Goal: Use online tool/utility: Utilize a website feature to perform a specific function

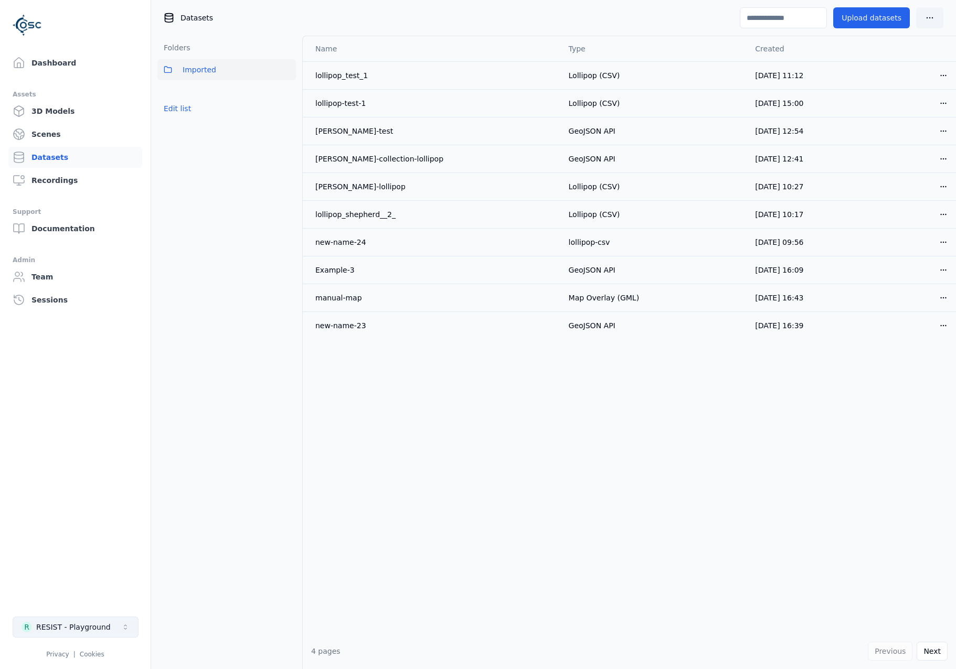
click at [83, 631] on div "RESIST - Playground" at bounding box center [73, 627] width 74 height 10
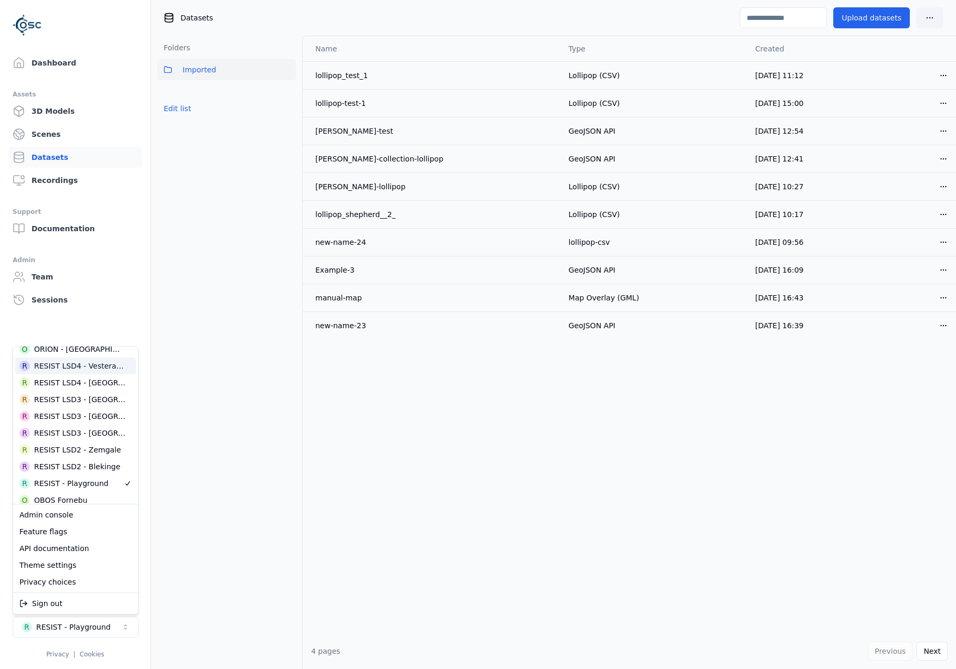
scroll to position [322, 0]
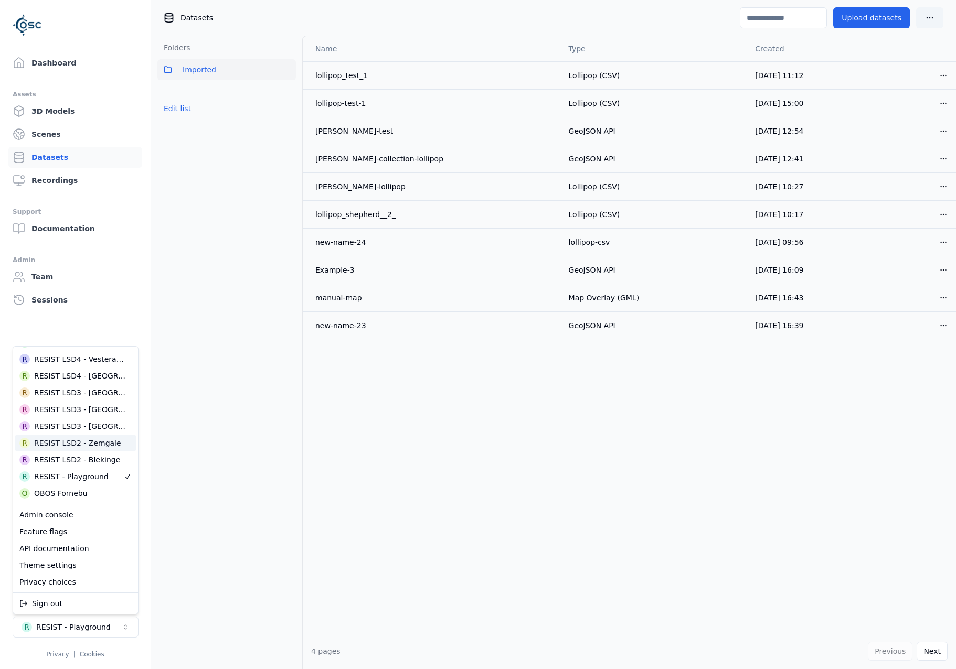
click at [95, 449] on div "R RESIST LSD2 - Zemgale" at bounding box center [75, 443] width 121 height 17
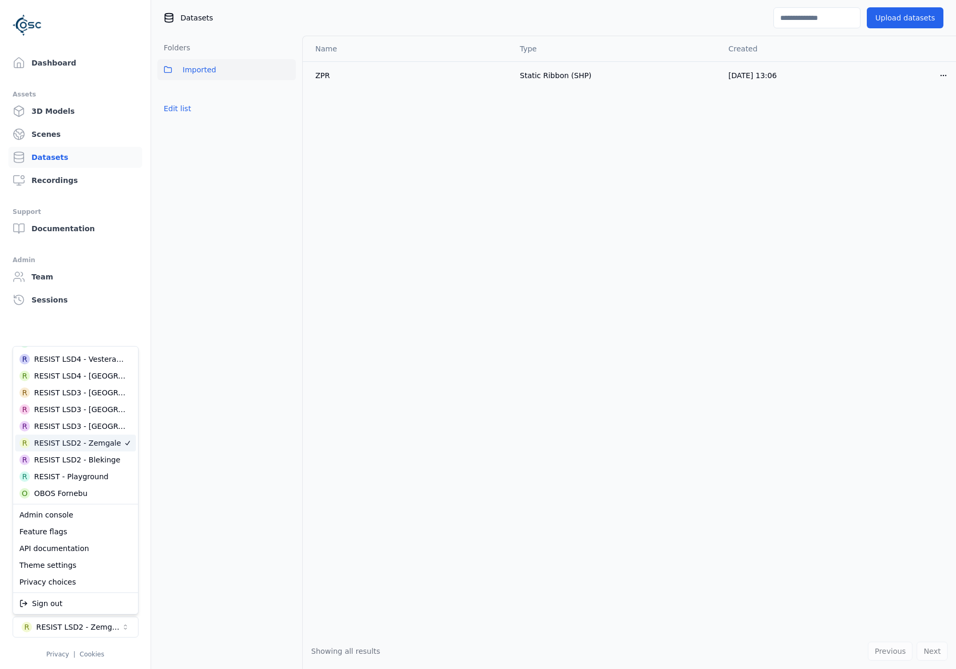
click at [84, 63] on html "Dashboard Assets 3D Models Scenes Datasets Recordings Support Documentation Adm…" at bounding box center [478, 334] width 956 height 669
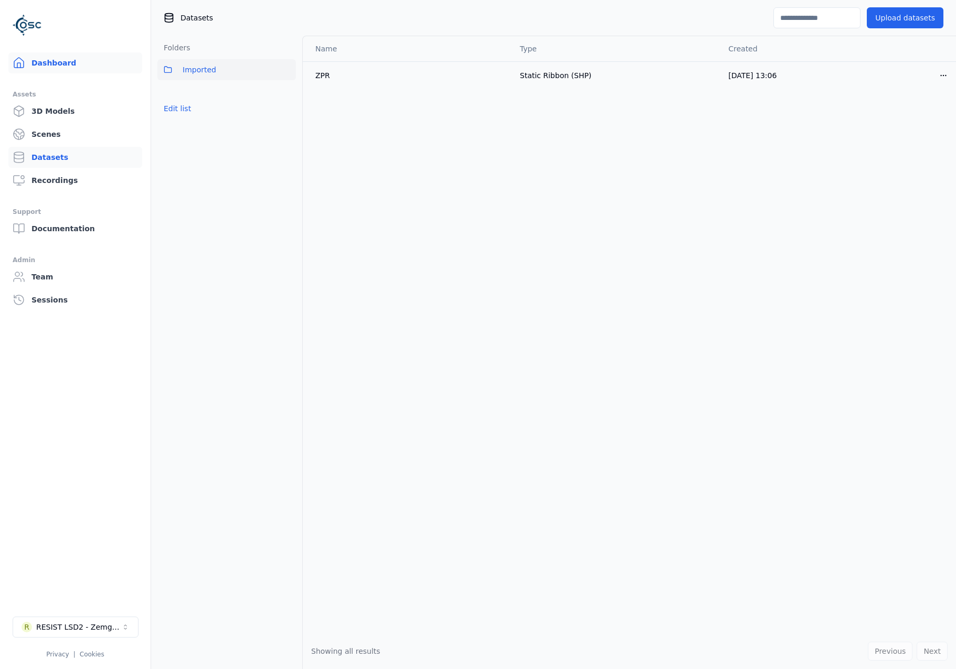
click at [48, 62] on link "Dashboard" at bounding box center [75, 62] width 134 height 21
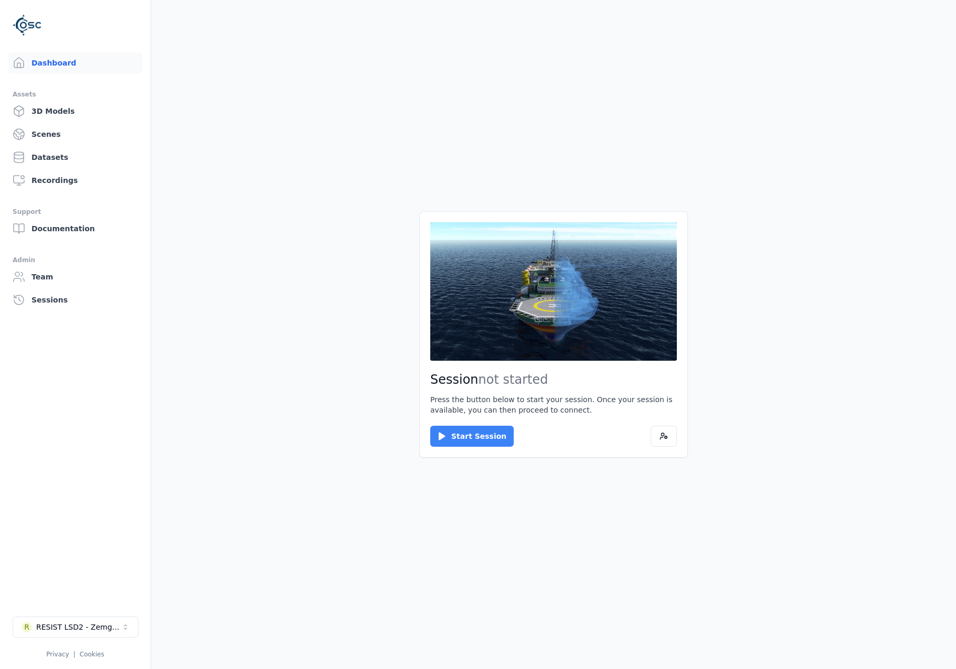
click at [474, 436] on button "Start Session" at bounding box center [471, 436] width 83 height 21
drag, startPoint x: 453, startPoint y: 445, endPoint x: 454, endPoint y: 439, distance: 6.4
click at [454, 440] on div "Session ready for connection Your cloud session is ready. Please click the butt…" at bounding box center [553, 334] width 269 height 247
click at [454, 439] on button "Connect" at bounding box center [454, 436] width 48 height 21
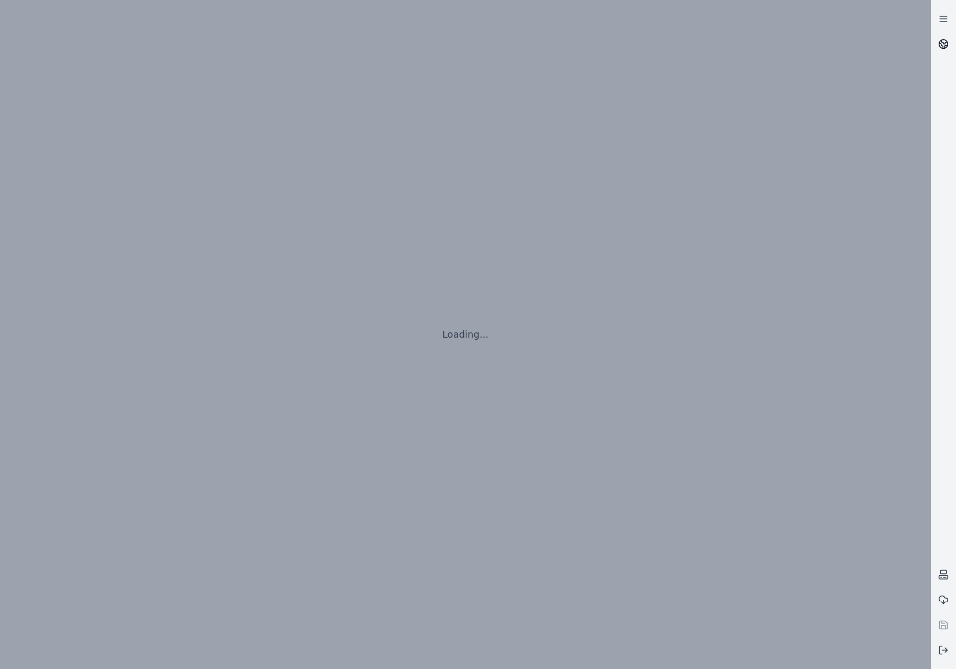
click at [939, 52] on link at bounding box center [943, 43] width 25 height 25
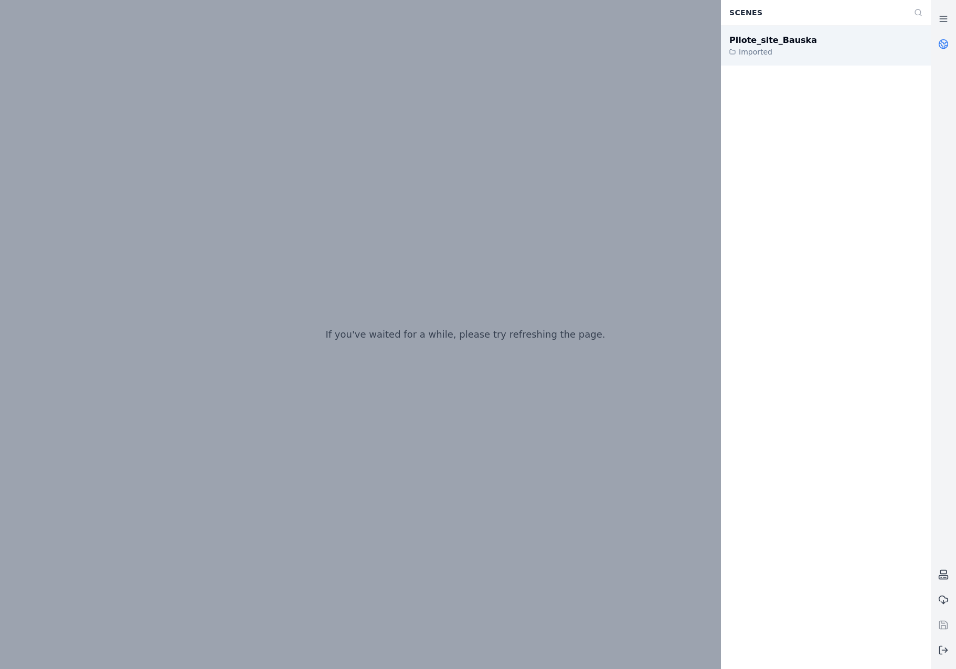
click at [814, 51] on div "Pilote_site_Bauska Imported" at bounding box center [826, 46] width 210 height 40
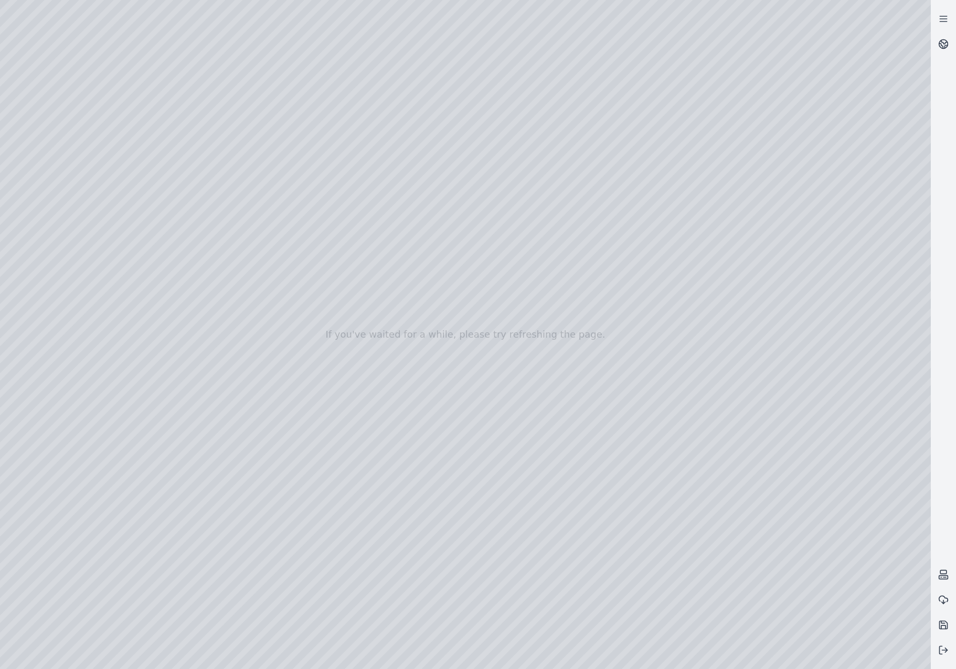
drag, startPoint x: 506, startPoint y: 360, endPoint x: 498, endPoint y: 435, distance: 75.4
click at [69, 171] on div at bounding box center [465, 334] width 931 height 669
click at [61, 369] on div at bounding box center [465, 334] width 931 height 669
click at [175, 194] on div at bounding box center [465, 334] width 931 height 669
click at [198, 213] on div at bounding box center [465, 334] width 931 height 669
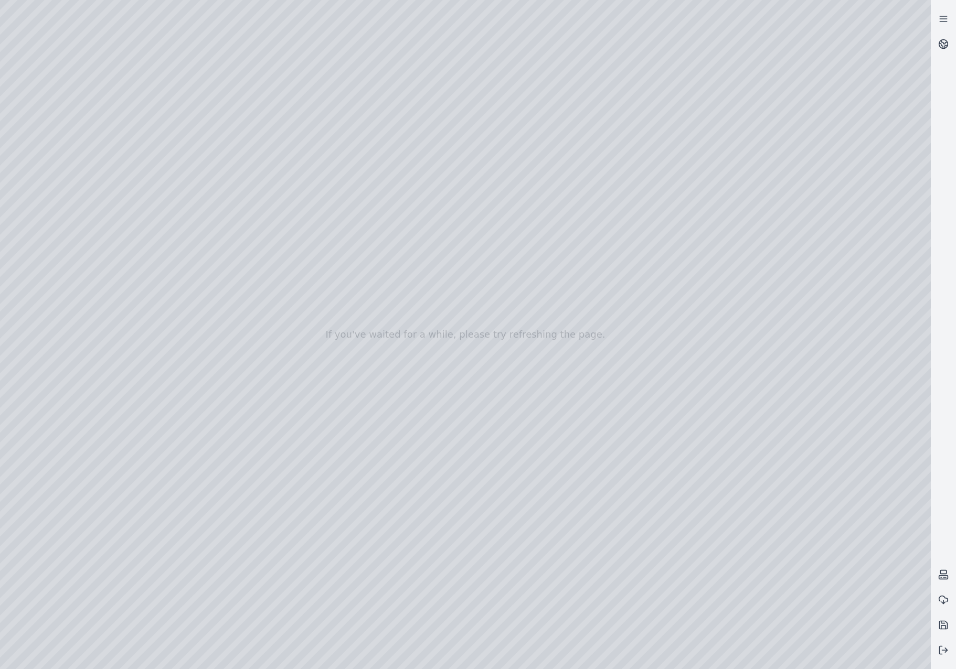
click at [529, 365] on div at bounding box center [465, 334] width 931 height 669
click at [157, 240] on div at bounding box center [465, 334] width 931 height 669
click at [512, 363] on div at bounding box center [465, 334] width 931 height 669
click at [131, 135] on div at bounding box center [465, 334] width 931 height 669
drag, startPoint x: 517, startPoint y: 410, endPoint x: 482, endPoint y: 393, distance: 39.7
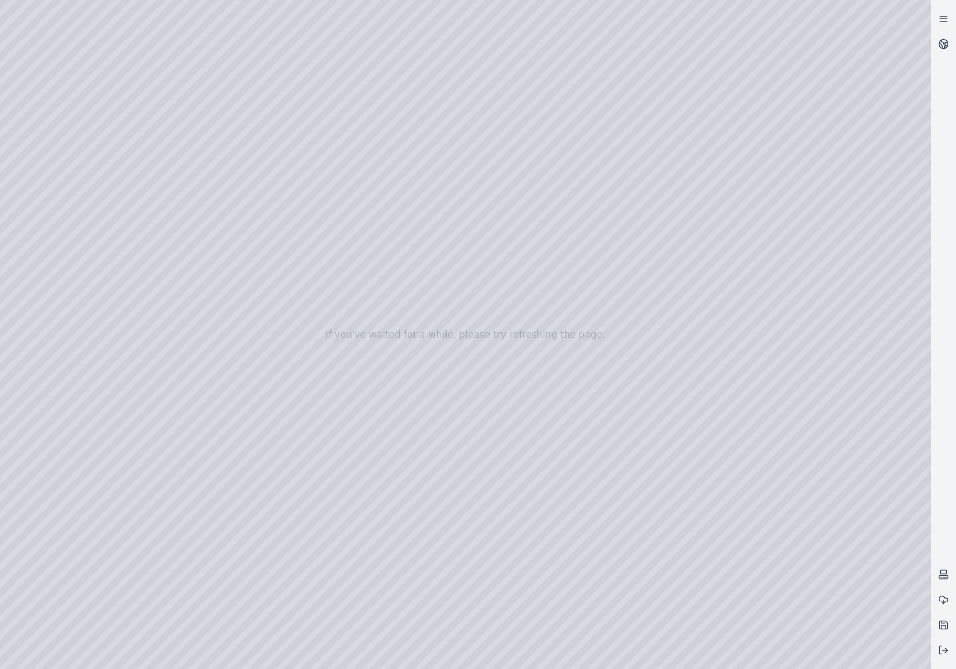
drag, startPoint x: 581, startPoint y: 415, endPoint x: 703, endPoint y: 432, distance: 122.9
drag, startPoint x: 323, startPoint y: 400, endPoint x: 701, endPoint y: 281, distance: 396.1
drag, startPoint x: 585, startPoint y: 429, endPoint x: 749, endPoint y: 418, distance: 164.0
drag, startPoint x: 621, startPoint y: 474, endPoint x: 625, endPoint y: 453, distance: 22.0
drag, startPoint x: 621, startPoint y: 514, endPoint x: 631, endPoint y: 452, distance: 62.8
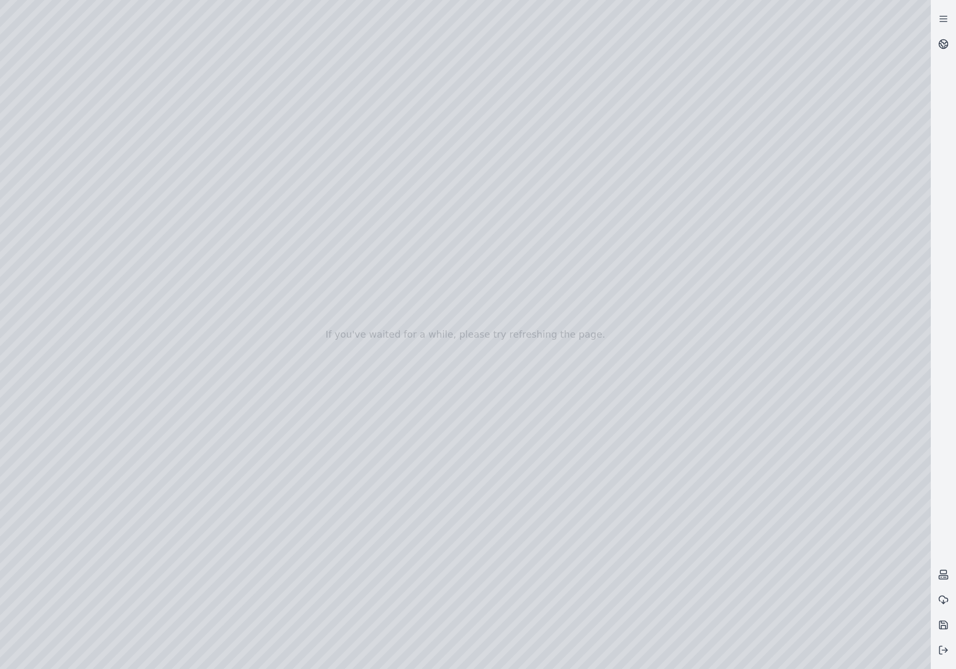
drag, startPoint x: 666, startPoint y: 505, endPoint x: 655, endPoint y: 510, distance: 12.4
click at [71, 145] on div at bounding box center [465, 334] width 931 height 669
click at [77, 195] on div at bounding box center [465, 334] width 931 height 669
click at [290, 241] on div at bounding box center [465, 334] width 931 height 669
click at [297, 241] on div at bounding box center [465, 334] width 931 height 669
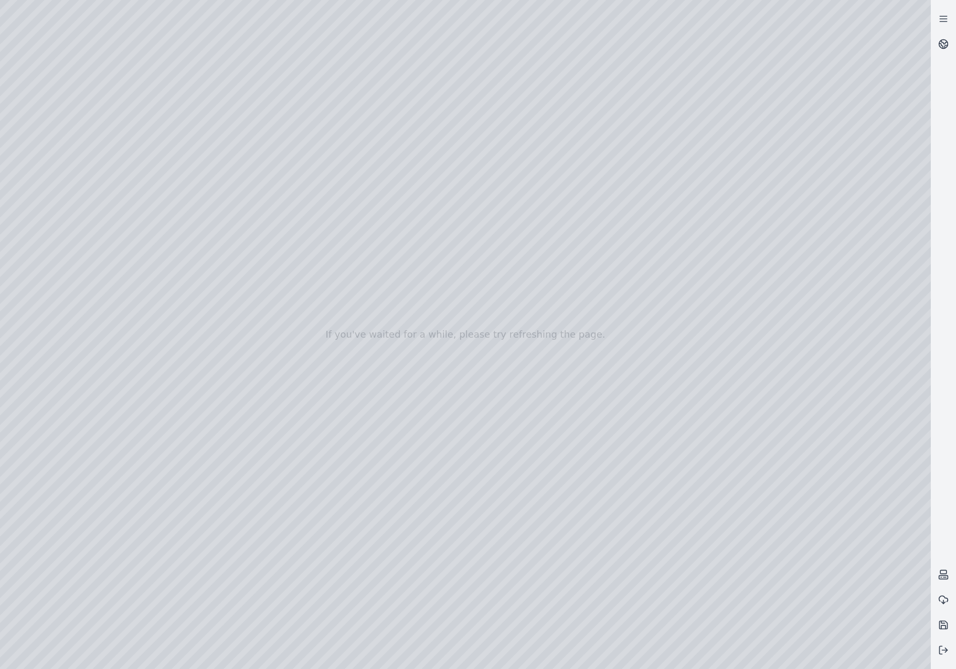
click at [127, 50] on div at bounding box center [465, 334] width 931 height 669
click at [91, 145] on div at bounding box center [465, 334] width 931 height 669
drag, startPoint x: 662, startPoint y: 464, endPoint x: 656, endPoint y: 492, distance: 28.5
drag, startPoint x: 678, startPoint y: 467, endPoint x: 683, endPoint y: 388, distance: 79.9
drag, startPoint x: 641, startPoint y: 456, endPoint x: 705, endPoint y: 354, distance: 120.7
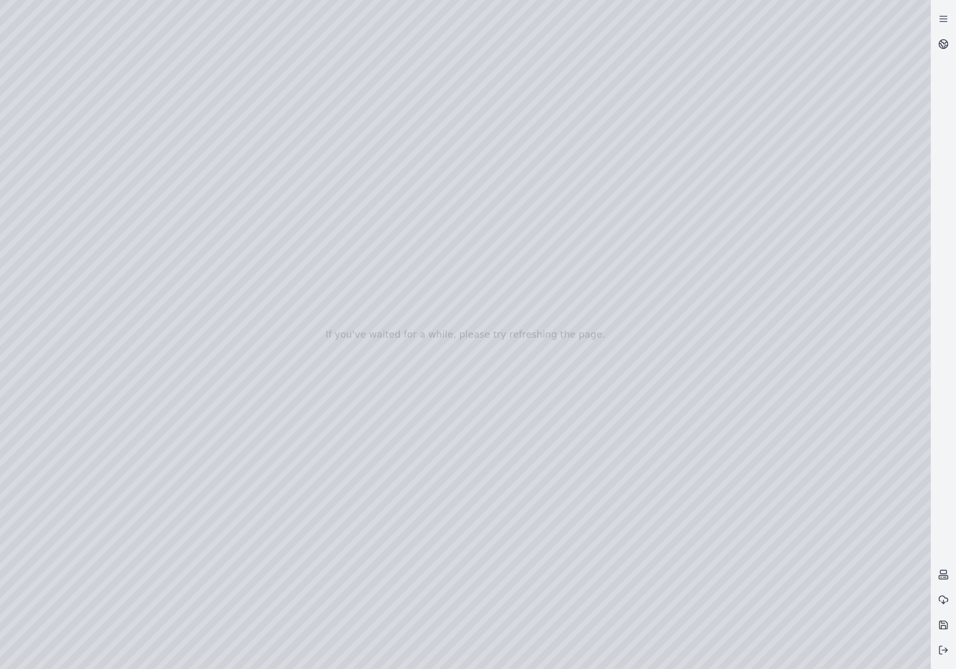
drag, startPoint x: 773, startPoint y: 442, endPoint x: 730, endPoint y: 435, distance: 44.1
drag, startPoint x: 678, startPoint y: 379, endPoint x: 362, endPoint y: 359, distance: 317.0
click at [388, 305] on div at bounding box center [465, 334] width 931 height 669
click at [6, 47] on div at bounding box center [465, 334] width 931 height 669
click at [188, 9] on div at bounding box center [465, 334] width 931 height 669
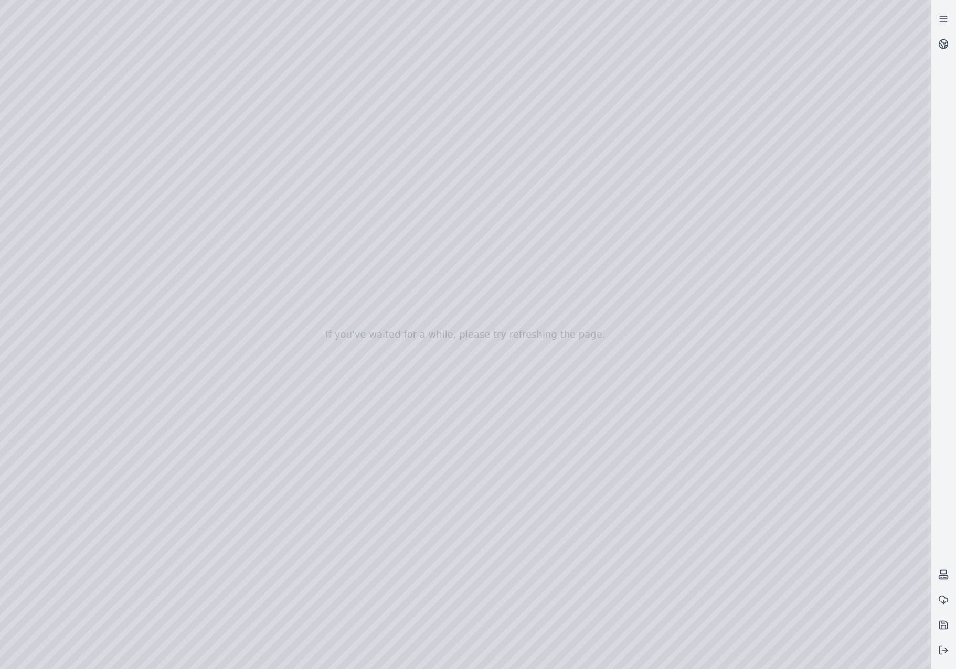
click at [351, 68] on div at bounding box center [465, 334] width 931 height 669
click at [372, 77] on div at bounding box center [465, 334] width 931 height 669
click at [404, 50] on div at bounding box center [465, 334] width 931 height 669
click at [395, 80] on div at bounding box center [465, 334] width 931 height 669
click at [396, 73] on div at bounding box center [465, 334] width 931 height 669
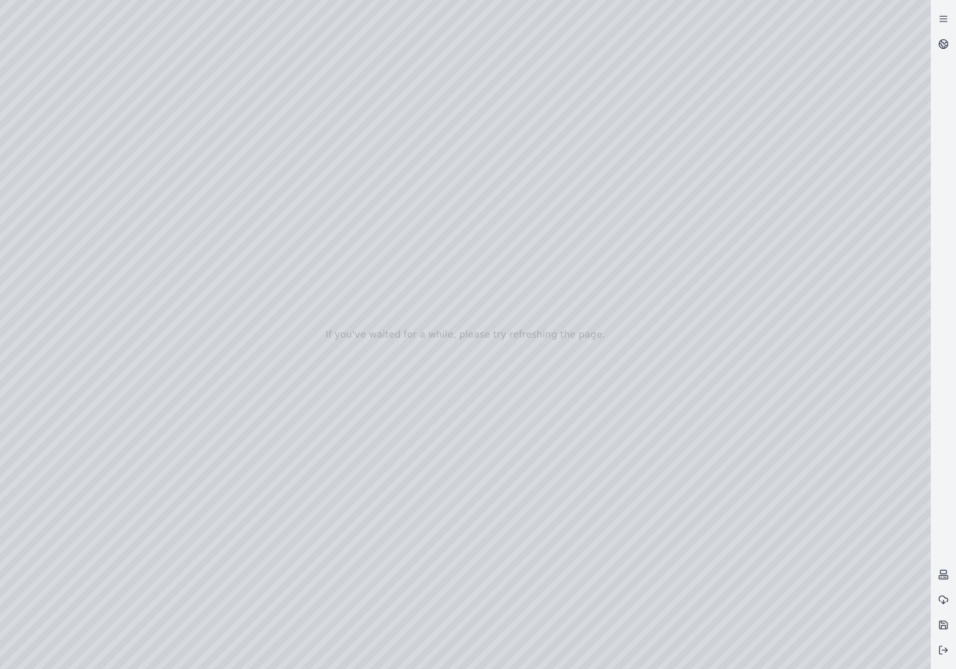
click at [8, 50] on div at bounding box center [465, 334] width 931 height 669
click at [600, 136] on div at bounding box center [465, 334] width 931 height 669
drag, startPoint x: 552, startPoint y: 454, endPoint x: 558, endPoint y: 473, distance: 20.3
drag, startPoint x: 567, startPoint y: 300, endPoint x: 649, endPoint y: 442, distance: 164.3
click at [948, 44] on circle at bounding box center [943, 44] width 9 height 9
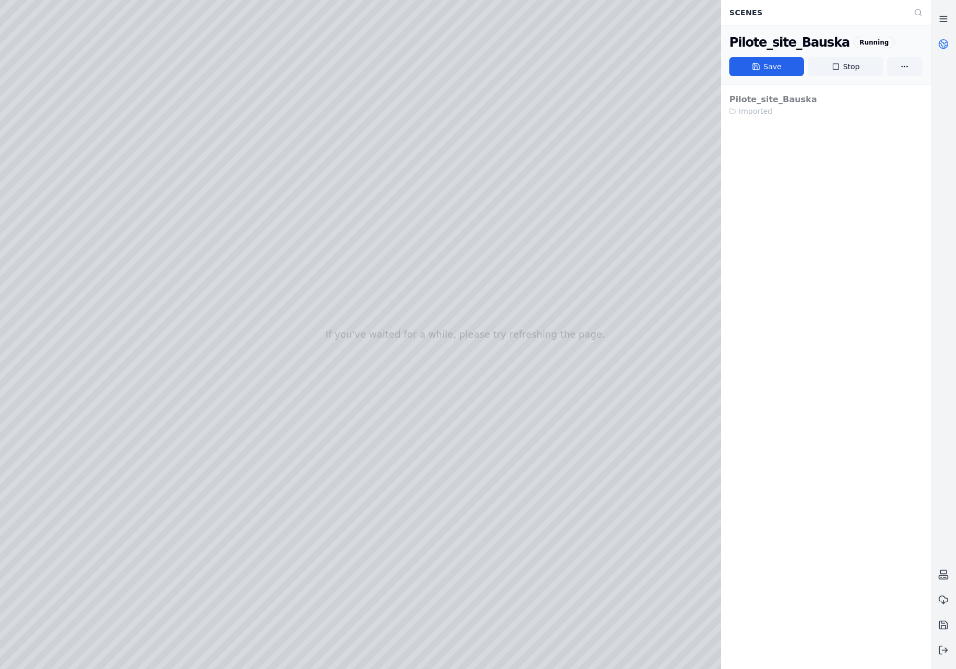
click at [949, 14] on link at bounding box center [943, 18] width 25 height 25
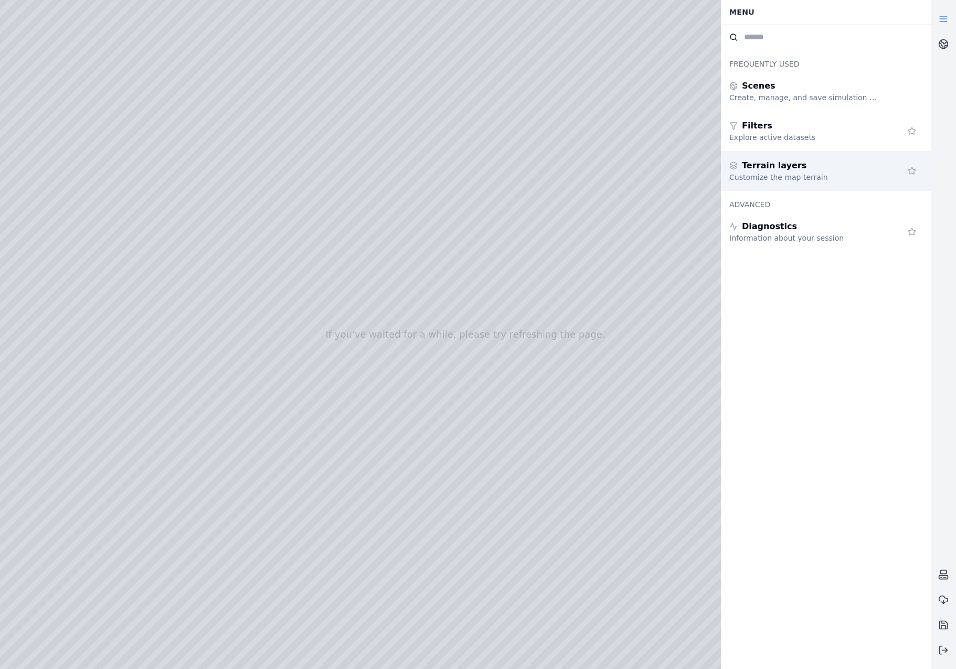
click at [777, 153] on div "Terrain layers Customize the map terrain" at bounding box center [826, 171] width 210 height 40
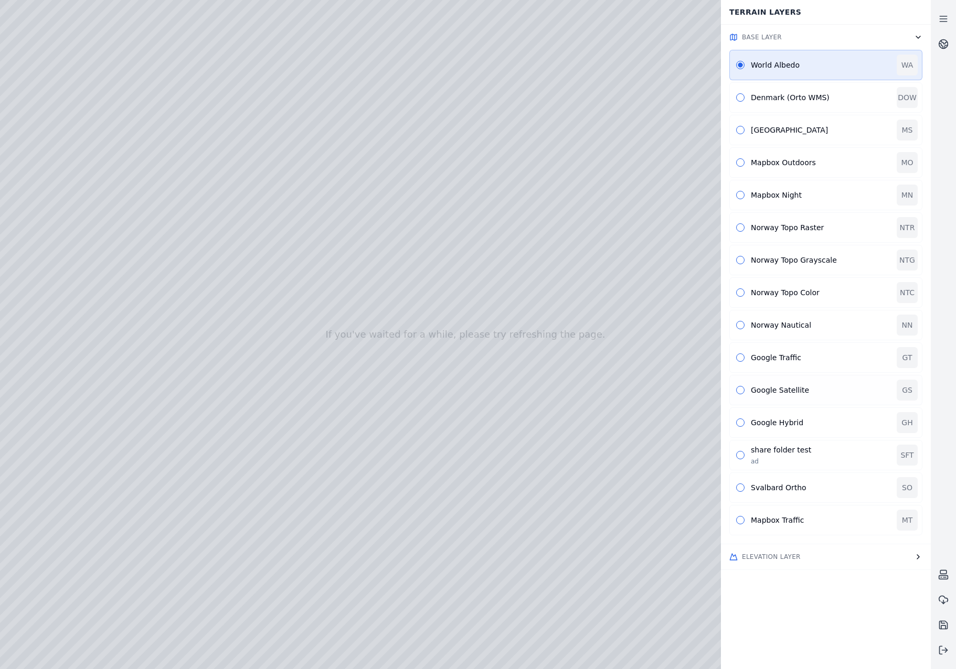
click at [736, 388] on div "Google Satellite GS" at bounding box center [825, 390] width 193 height 30
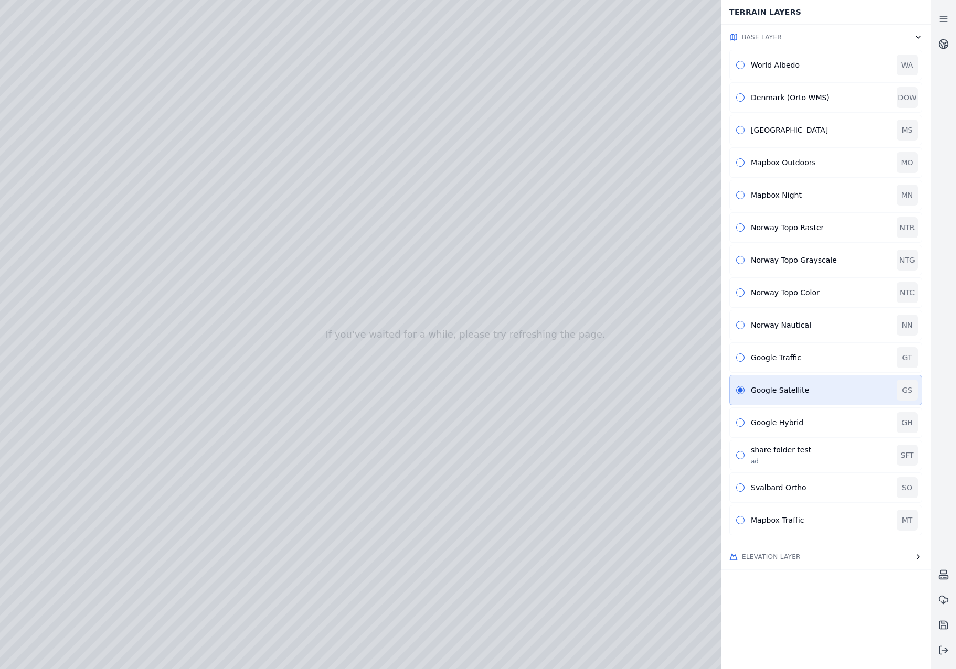
drag, startPoint x: 478, startPoint y: 395, endPoint x: 475, endPoint y: 377, distance: 17.5
click at [742, 422] on button "button" at bounding box center [740, 423] width 8 height 8
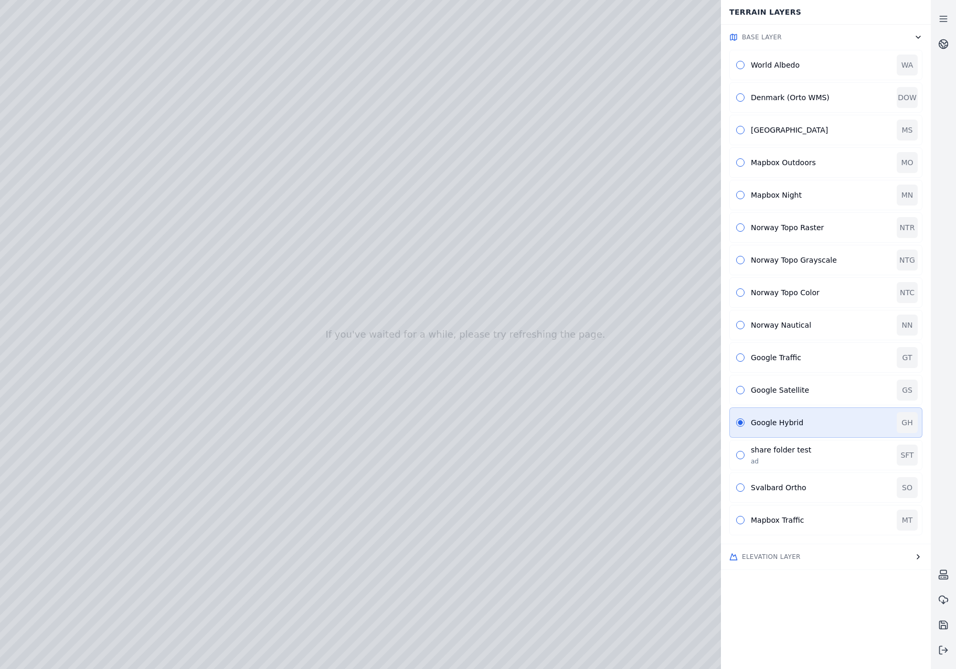
drag, startPoint x: 504, startPoint y: 427, endPoint x: 503, endPoint y: 470, distance: 42.5
drag, startPoint x: 509, startPoint y: 231, endPoint x: 447, endPoint y: 638, distance: 412.4
drag, startPoint x: 498, startPoint y: 397, endPoint x: 456, endPoint y: 483, distance: 96.2
drag, startPoint x: 474, startPoint y: 436, endPoint x: 484, endPoint y: 414, distance: 24.0
click at [741, 391] on button "button" at bounding box center [740, 390] width 8 height 8
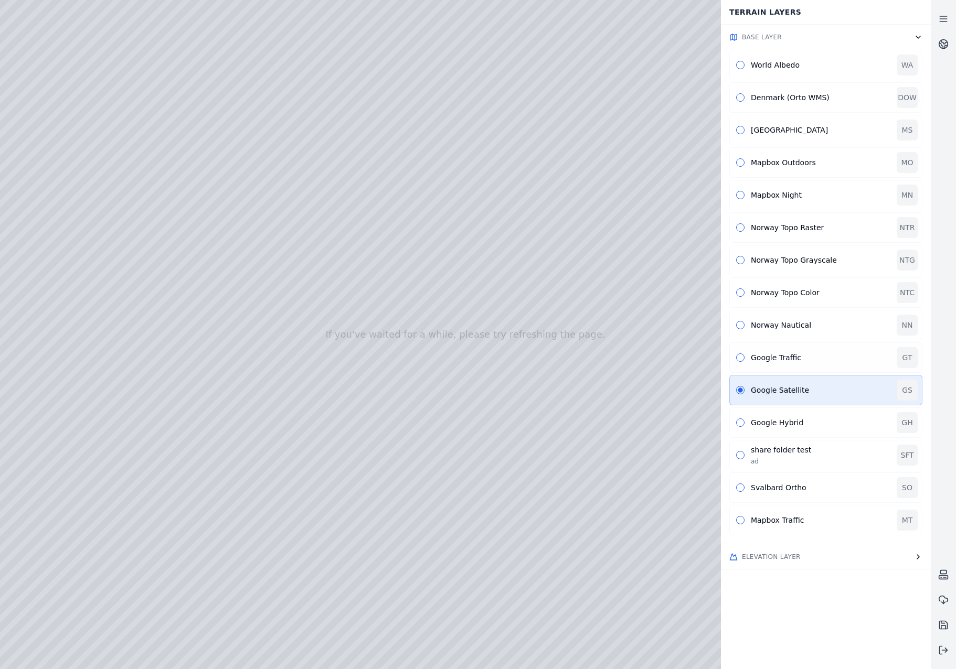
click at [741, 357] on button "button" at bounding box center [740, 358] width 8 height 8
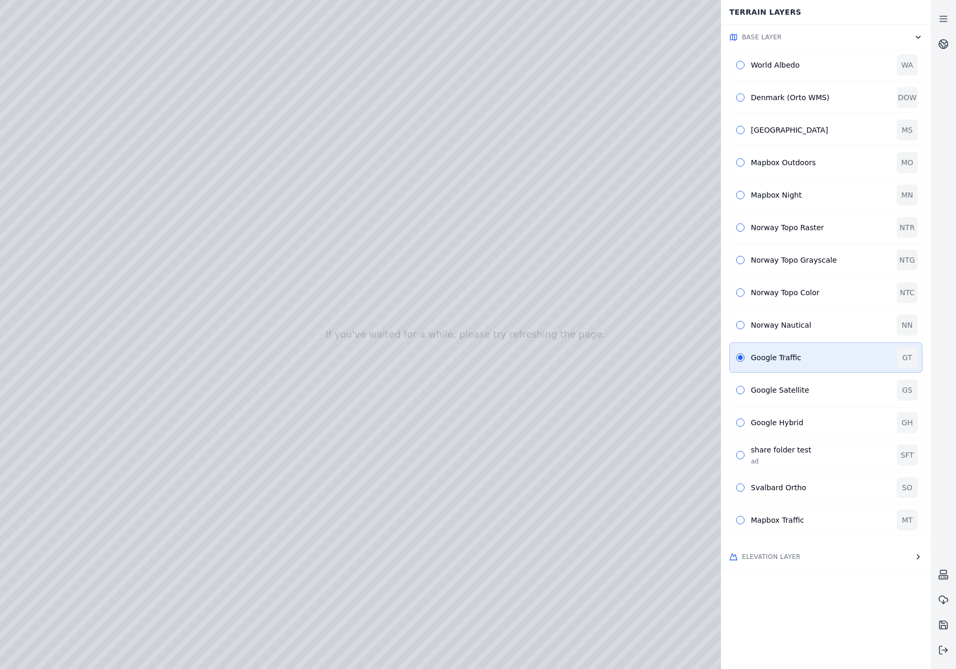
click at [801, 555] on button "Elevation Layer" at bounding box center [826, 557] width 210 height 25
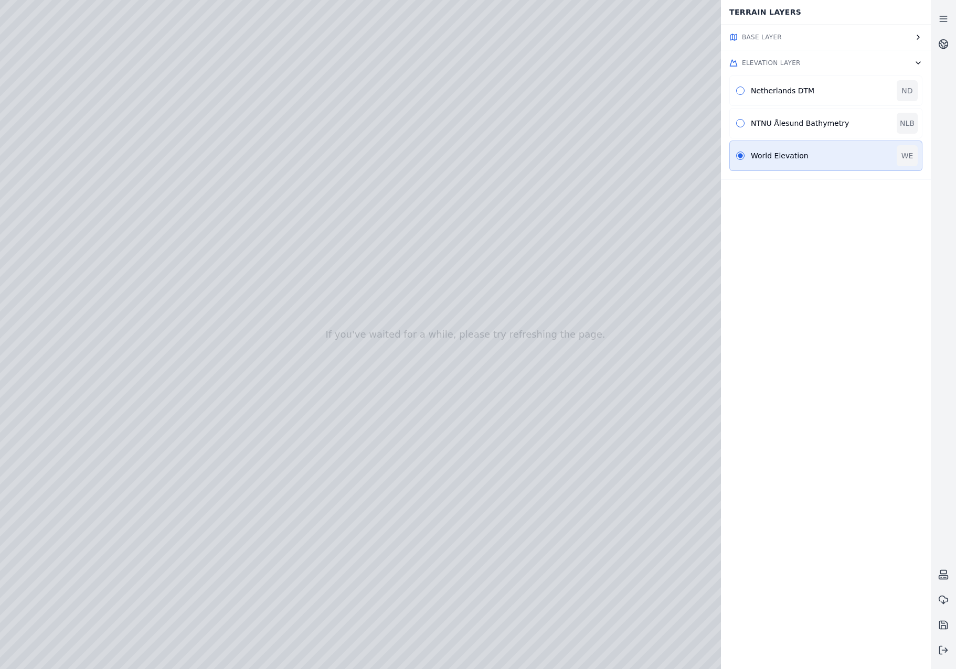
click at [801, 41] on button "Base Layer" at bounding box center [826, 37] width 210 height 25
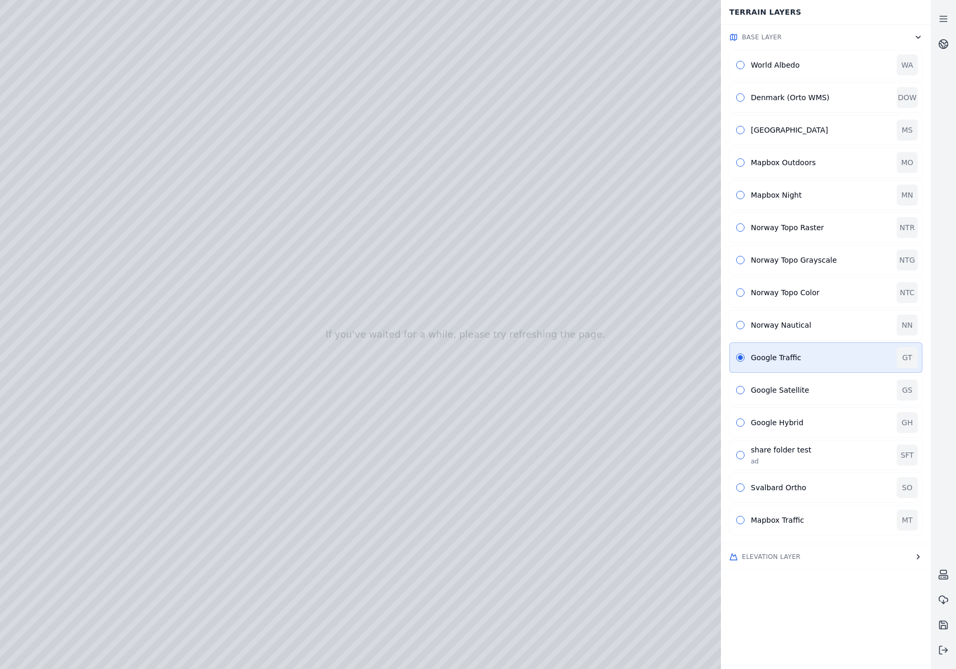
drag, startPoint x: 500, startPoint y: 421, endPoint x: 507, endPoint y: 407, distance: 16.0
drag, startPoint x: 503, startPoint y: 398, endPoint x: 503, endPoint y: 385, distance: 13.1
click at [740, 386] on div "Google Satellite GS" at bounding box center [825, 390] width 193 height 30
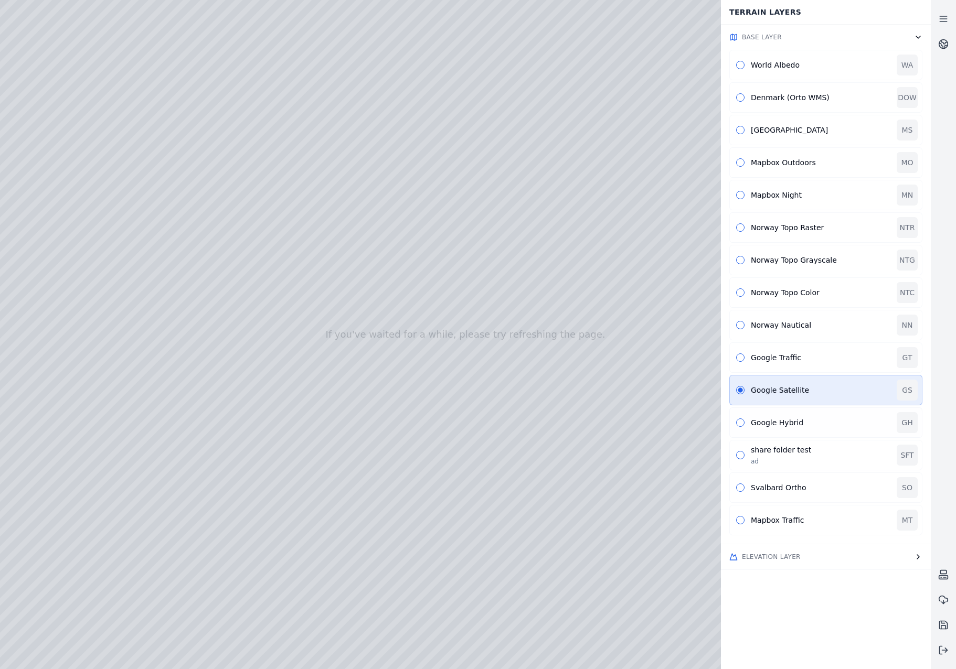
click at [764, 420] on div "Google Hybrid" at bounding box center [821, 423] width 140 height 10
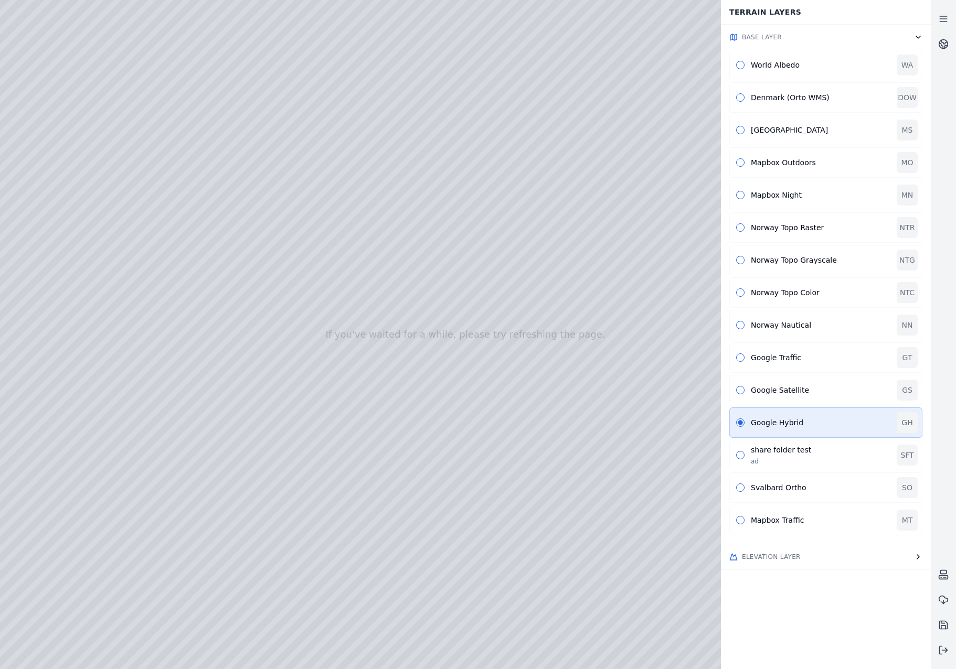
click at [857, 555] on button "Elevation Layer" at bounding box center [826, 557] width 210 height 25
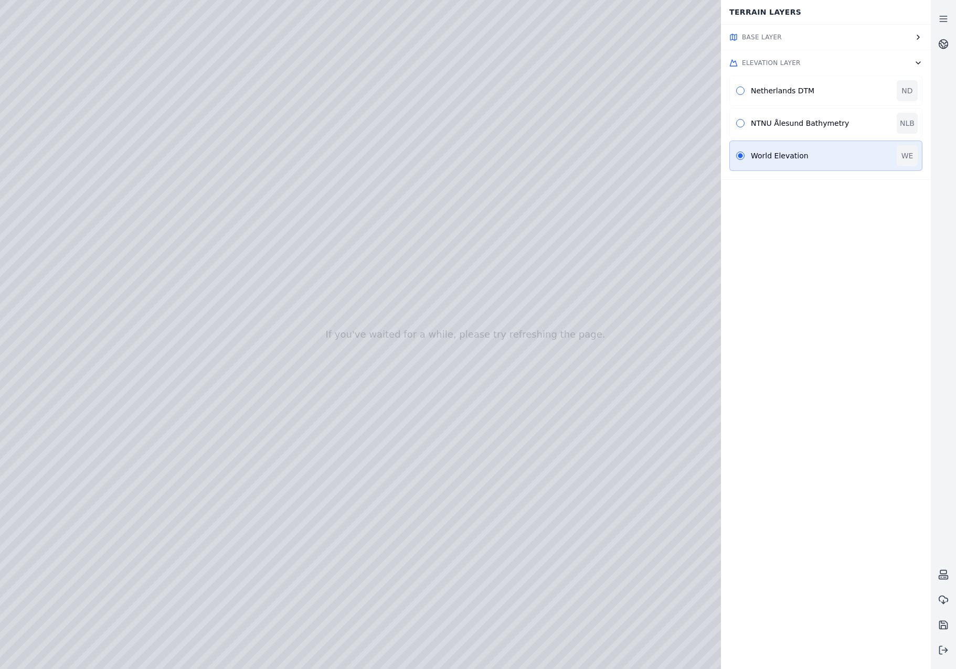
click at [909, 40] on button "Base Layer" at bounding box center [826, 37] width 210 height 25
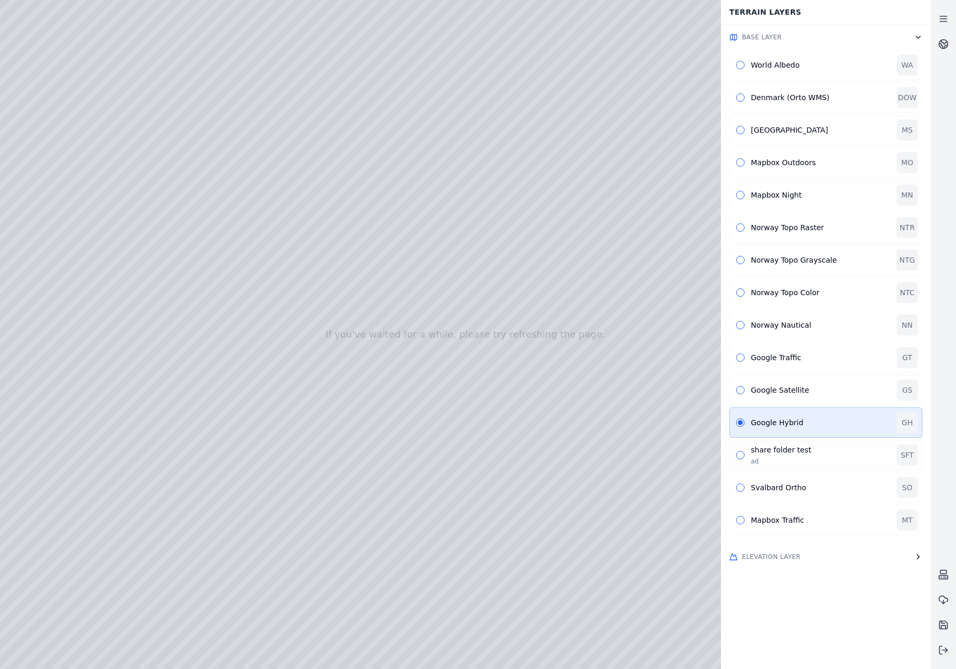
click at [744, 458] on div "share folder test ad SFT" at bounding box center [825, 455] width 193 height 30
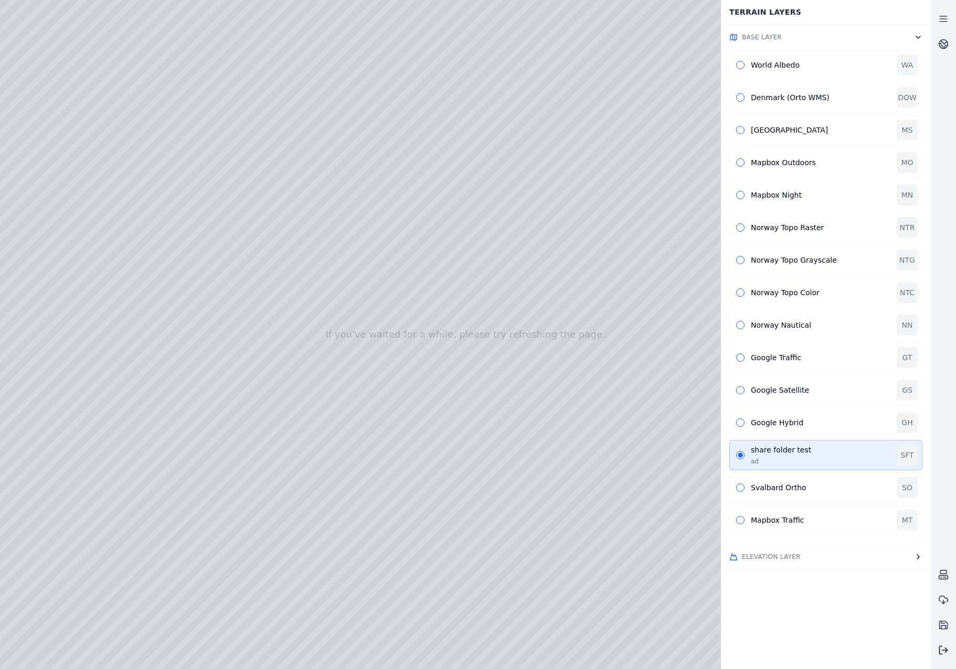
click at [946, 650] on icon at bounding box center [943, 650] width 10 height 10
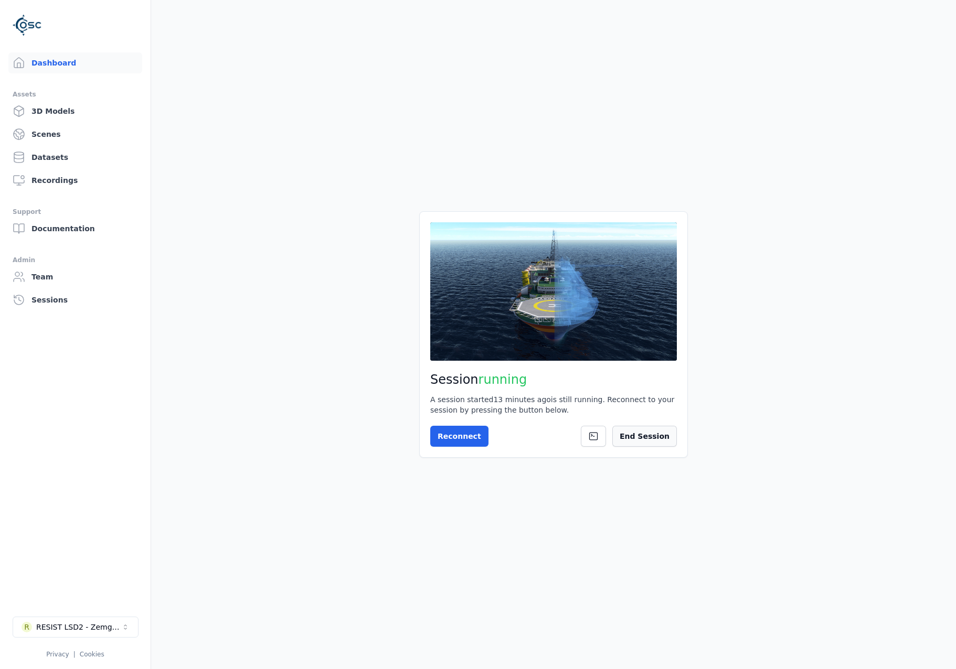
click at [668, 434] on button "End Session" at bounding box center [644, 436] width 65 height 21
